Goal: Obtain resource: Obtain resource

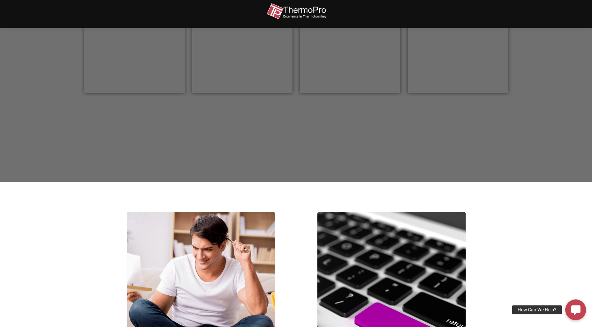
scroll to position [223, 0]
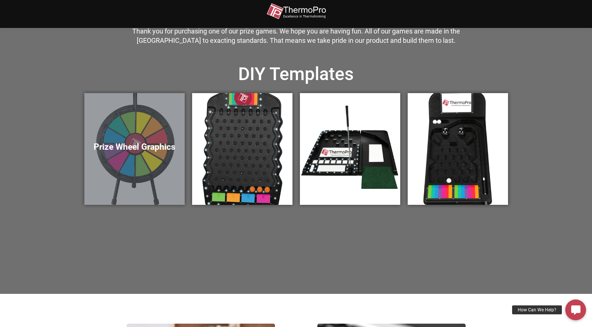
click at [143, 150] on h5 "Prize Wheel Graphics" at bounding box center [135, 147] width 86 height 10
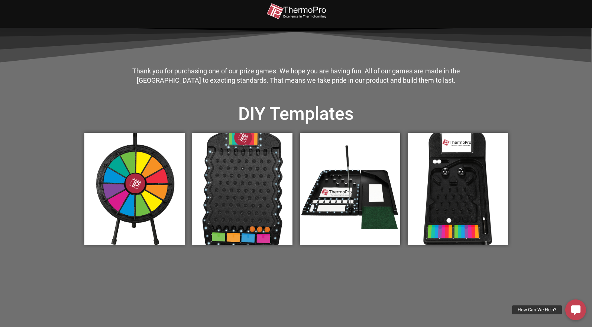
scroll to position [173, 0]
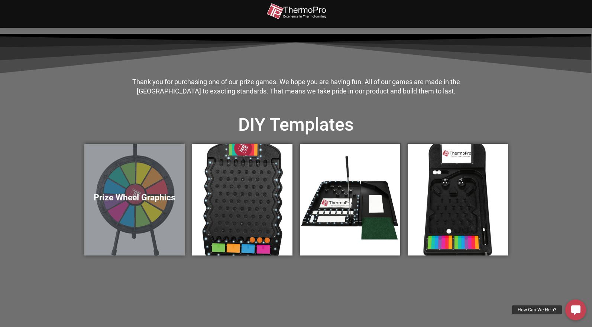
click at [163, 194] on h5 "Prize Wheel Graphics" at bounding box center [135, 197] width 86 height 10
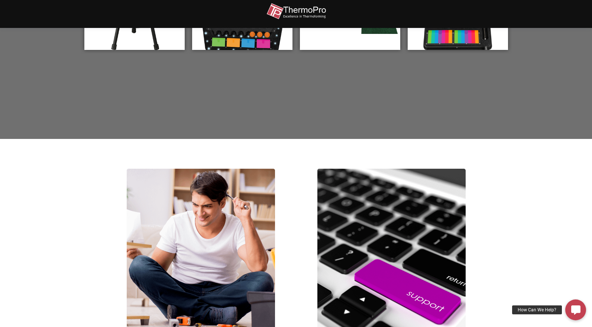
scroll to position [247, 0]
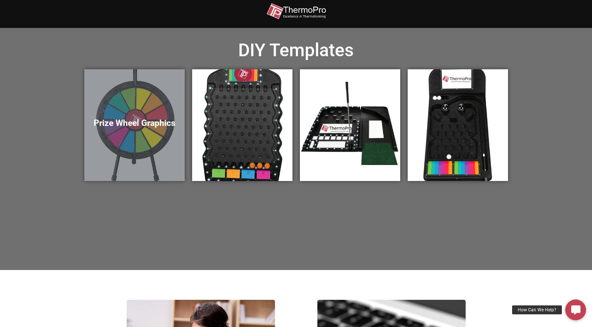
click at [136, 133] on div "Prize Wheel Graphics" at bounding box center [134, 125] width 100 height 112
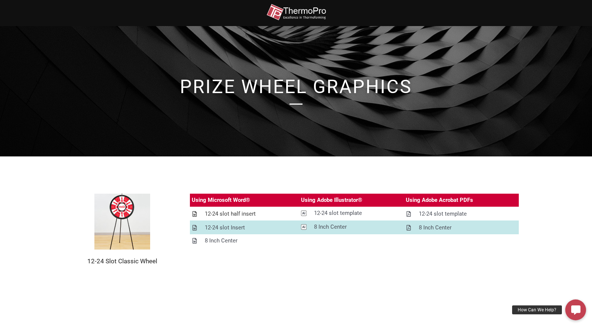
click at [274, 214] on link "12-24 slot half insert" at bounding box center [244, 213] width 109 height 13
click at [228, 227] on div "12-24 slot Insert" at bounding box center [225, 227] width 40 height 9
click at [221, 213] on div "12-24 slot half insert" at bounding box center [230, 213] width 51 height 9
click at [42, 168] on section "12-24 Slot Classic Wheel Using Microsoft Word® Using Adobe Illustrator® Using A…" at bounding box center [296, 229] width 592 height 146
click at [319, 282] on section "12-24 Slot Classic Wheel Using Microsoft Word® Using Adobe Illustrator® Using A…" at bounding box center [296, 229] width 592 height 146
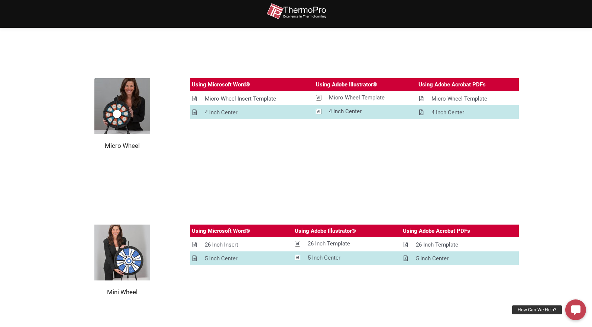
scroll to position [823, 0]
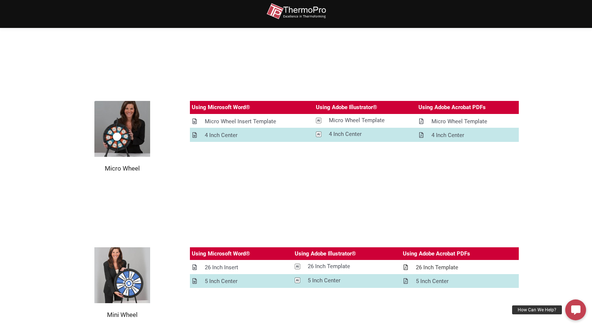
click at [450, 266] on div "26 Inch Template" at bounding box center [437, 267] width 42 height 9
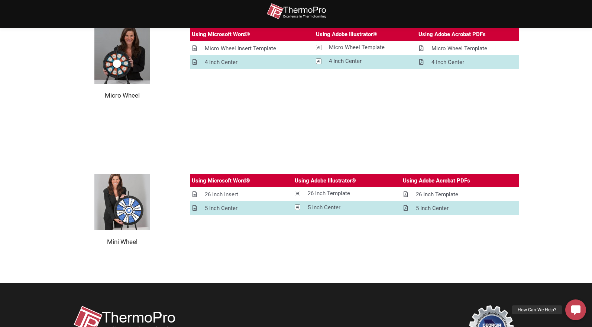
scroll to position [898, 0]
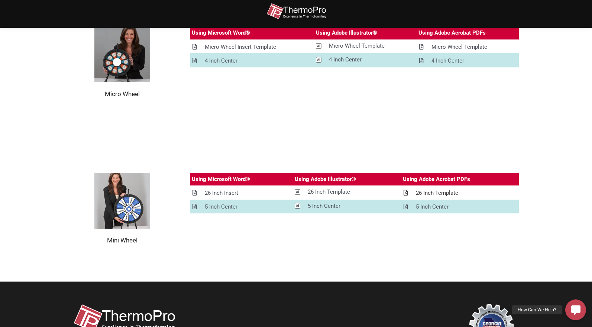
click at [430, 192] on div "26 Inch Template" at bounding box center [437, 192] width 42 height 9
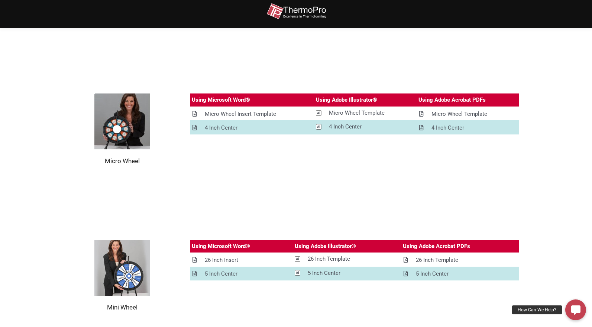
scroll to position [823, 0]
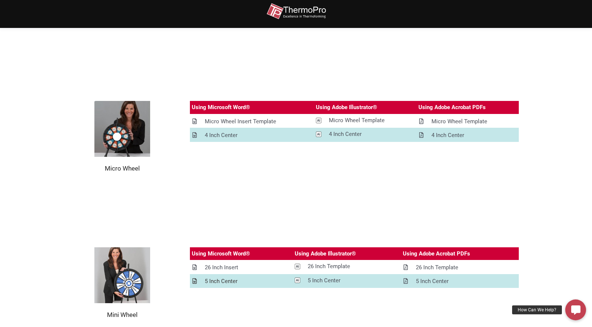
click at [218, 282] on div "5 Inch Center" at bounding box center [221, 280] width 33 height 9
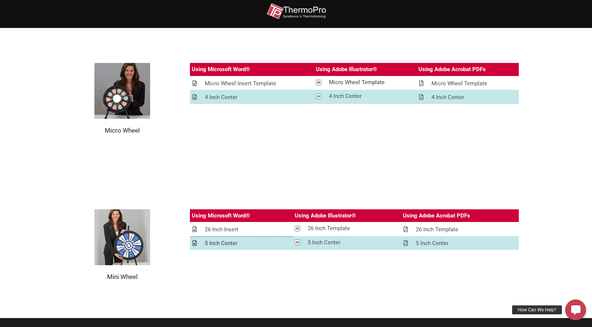
scroll to position [861, 0]
